Goal: Information Seeking & Learning: Learn about a topic

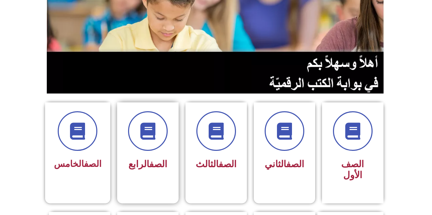
scroll to position [137, 0]
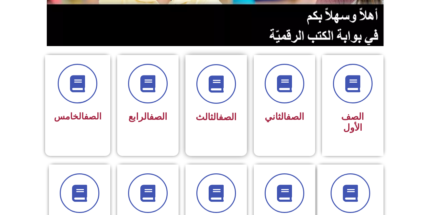
click at [211, 116] on span "الصف الثالث" at bounding box center [216, 117] width 41 height 11
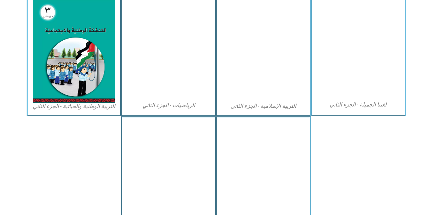
scroll to position [375, 0]
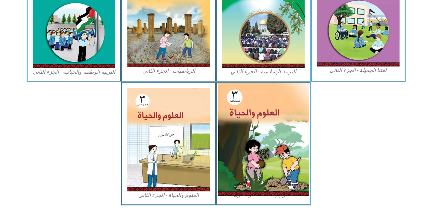
click at [245, 142] on img at bounding box center [263, 139] width 91 height 113
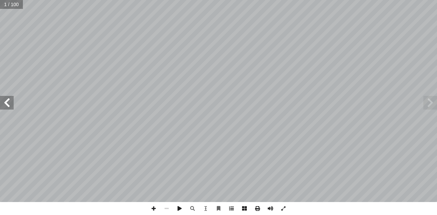
click at [233, 209] on span at bounding box center [231, 208] width 13 height 13
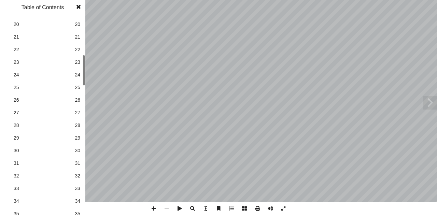
click at [77, 149] on span "30" at bounding box center [77, 150] width 5 height 7
click at [429, 106] on span at bounding box center [430, 103] width 14 height 14
click at [430, 106] on span at bounding box center [430, 103] width 14 height 14
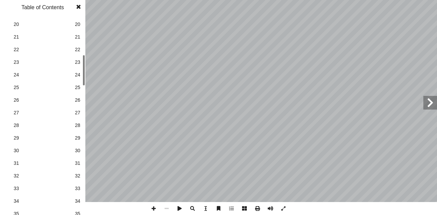
click at [430, 106] on span at bounding box center [430, 103] width 14 height 14
click at [77, 6] on span at bounding box center [78, 7] width 12 height 14
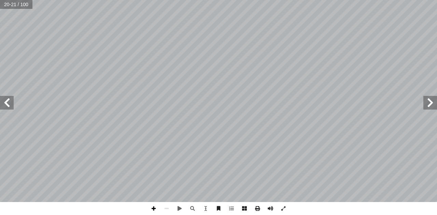
click at [154, 210] on span at bounding box center [153, 208] width 13 height 13
click at [154, 209] on span at bounding box center [153, 208] width 13 height 13
click at [9, 106] on span at bounding box center [7, 103] width 14 height 14
click at [6, 103] on span at bounding box center [7, 103] width 14 height 14
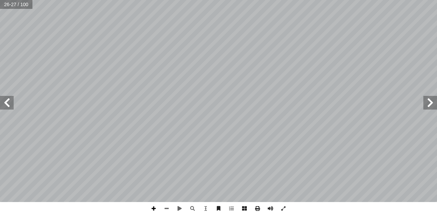
click at [154, 209] on span at bounding box center [153, 208] width 13 height 13
click at [168, 210] on span at bounding box center [166, 208] width 13 height 13
click at [155, 209] on span at bounding box center [153, 208] width 13 height 13
